Goal: Transaction & Acquisition: Book appointment/travel/reservation

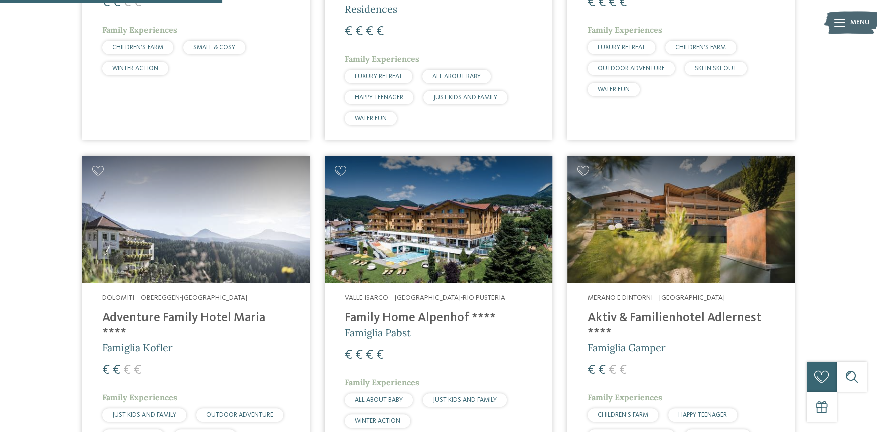
scroll to position [870, 0]
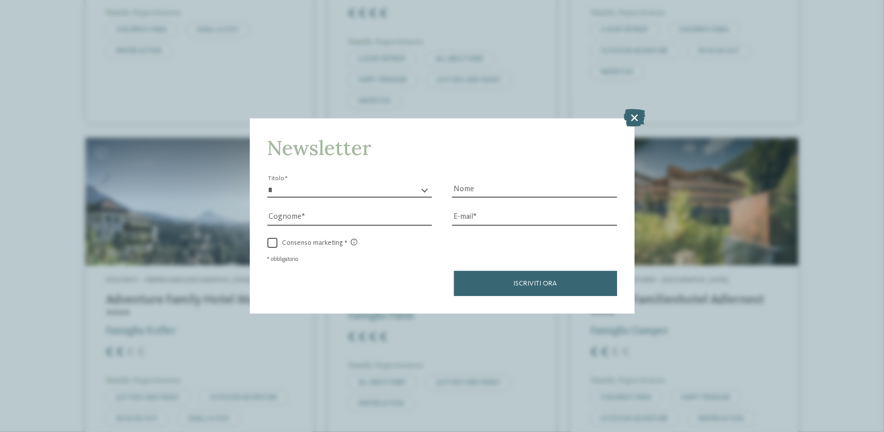
click at [634, 114] on icon at bounding box center [635, 118] width 22 height 18
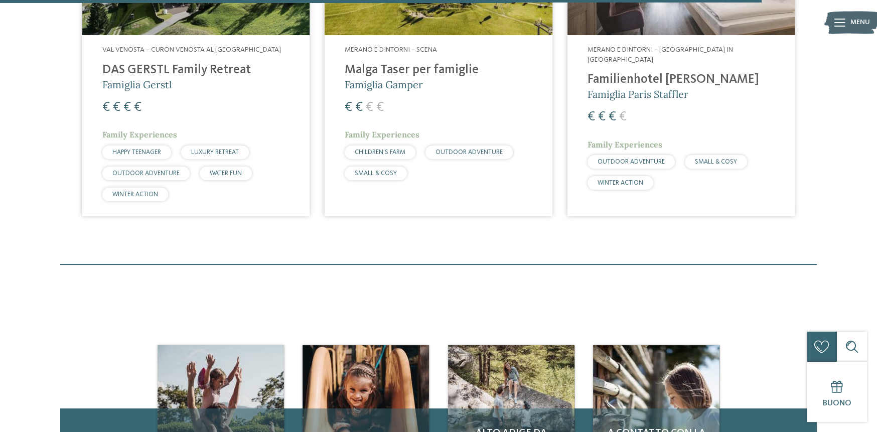
scroll to position [3177, 0]
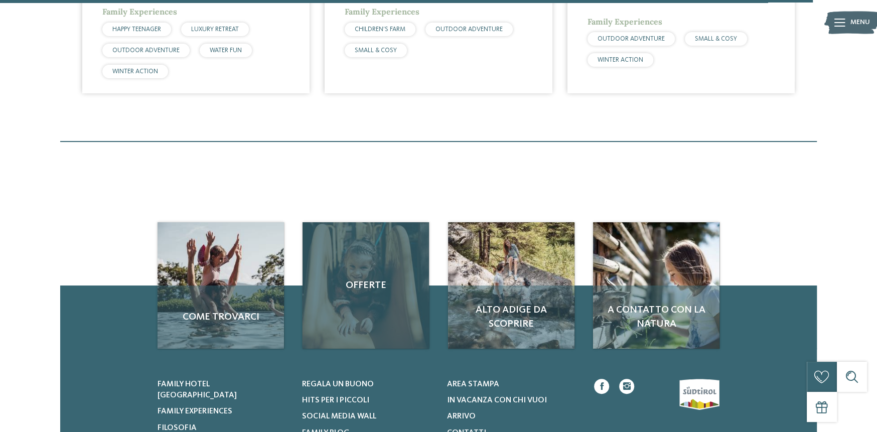
click at [359, 285] on span "Offerte" at bounding box center [366, 285] width 106 height 14
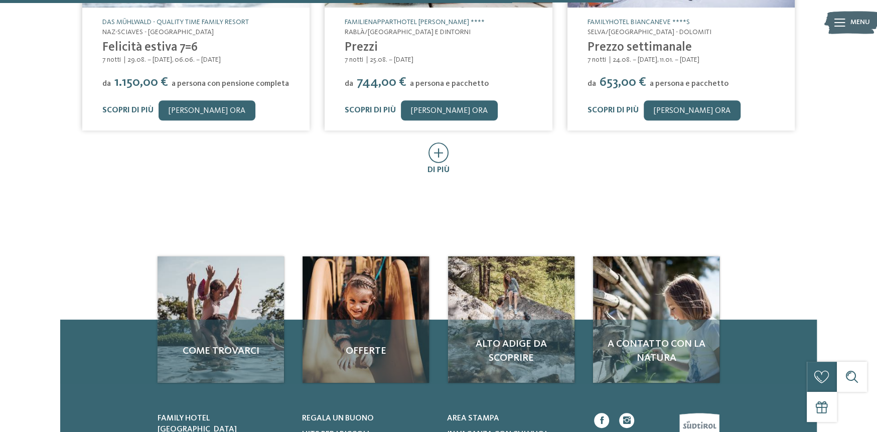
scroll to position [652, 0]
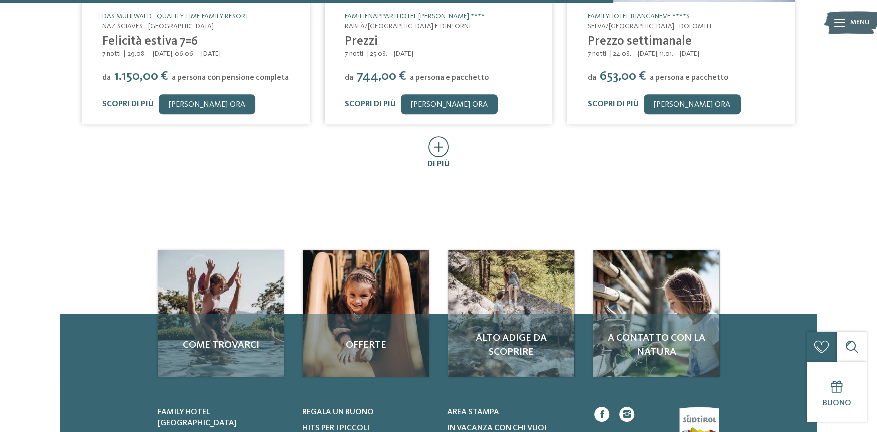
click at [434, 150] on icon at bounding box center [438, 146] width 21 height 21
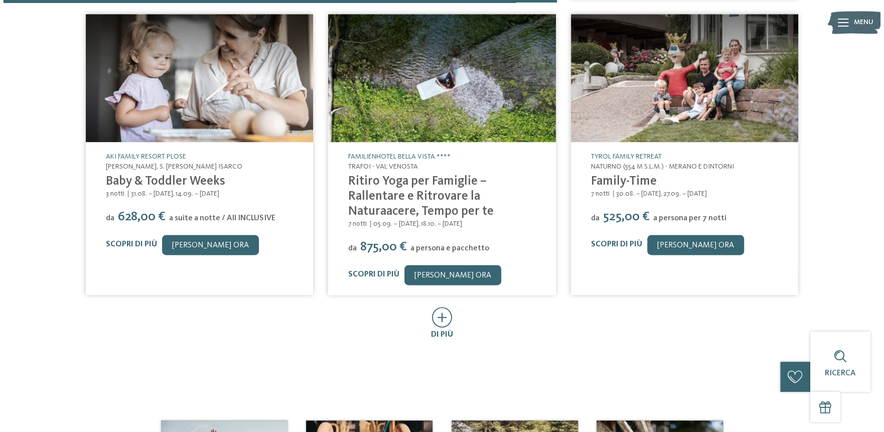
scroll to position [953, 0]
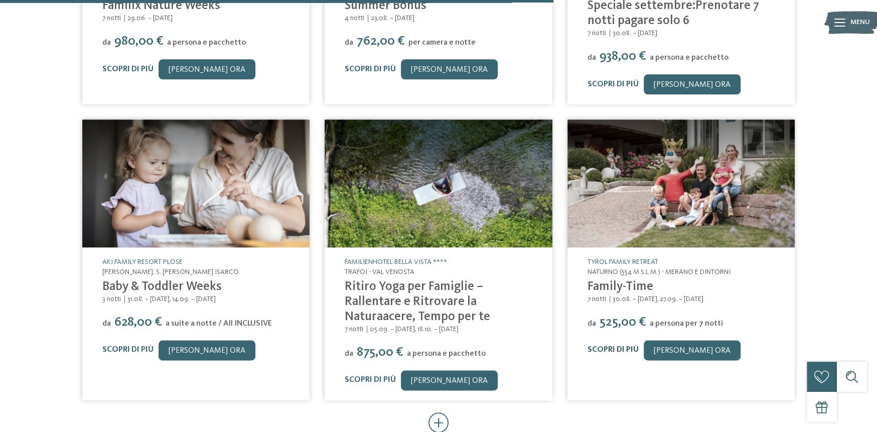
click at [604, 347] on link "Scopri di più" at bounding box center [613, 350] width 51 height 8
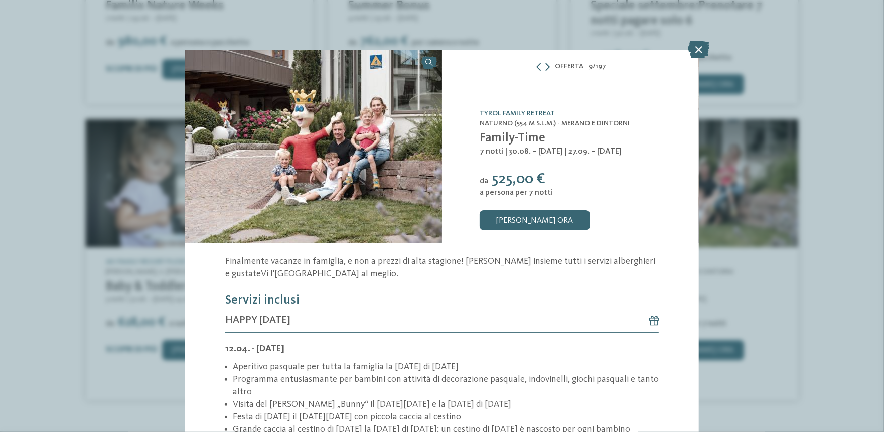
drag, startPoint x: 475, startPoint y: 111, endPoint x: 553, endPoint y: 110, distance: 78.3
click at [553, 110] on div "TYROL family retreat Naturno (554 m s.l.m.) - Merano e dintorni Family-Time 7 n…" at bounding box center [570, 146] width 257 height 193
copy link "TYROL family retreat"
